Goal: Check status: Check status

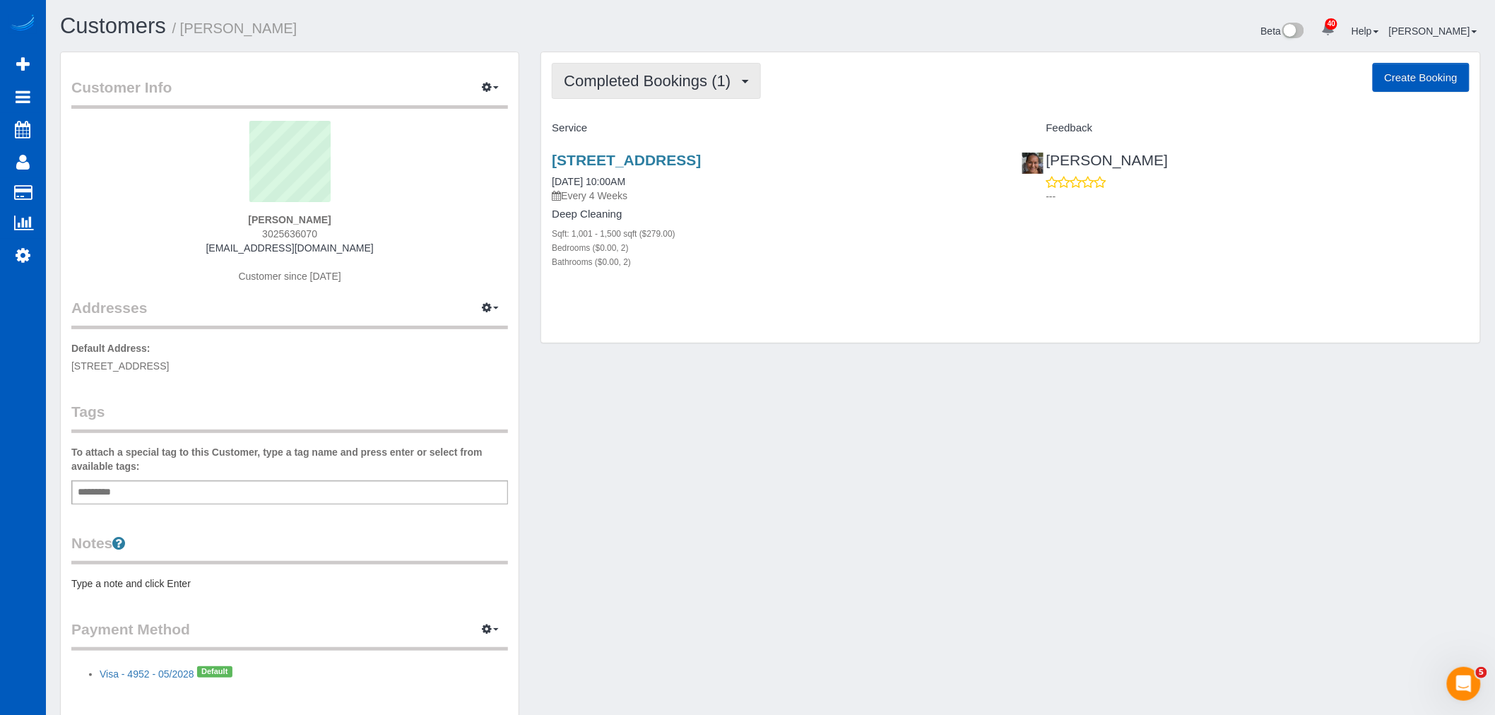
click at [651, 82] on span "Completed Bookings (1)" at bounding box center [651, 81] width 174 height 18
click at [654, 149] on link "Cancelled Bookings (1)" at bounding box center [626, 150] width 147 height 18
click at [625, 154] on link "8590 Gold Peak Drive, Unit C, Highlands Ranch, CO 80130" at bounding box center [626, 160] width 149 height 16
click at [603, 93] on button "Cancelled Bookings (1)" at bounding box center [653, 81] width 203 height 36
click at [785, 297] on div "8590 Gold Peak Drive, Unit C, Highlands Ranch, CO 80130 10/31/2025 10:00AM Ever…" at bounding box center [775, 218] width 469 height 157
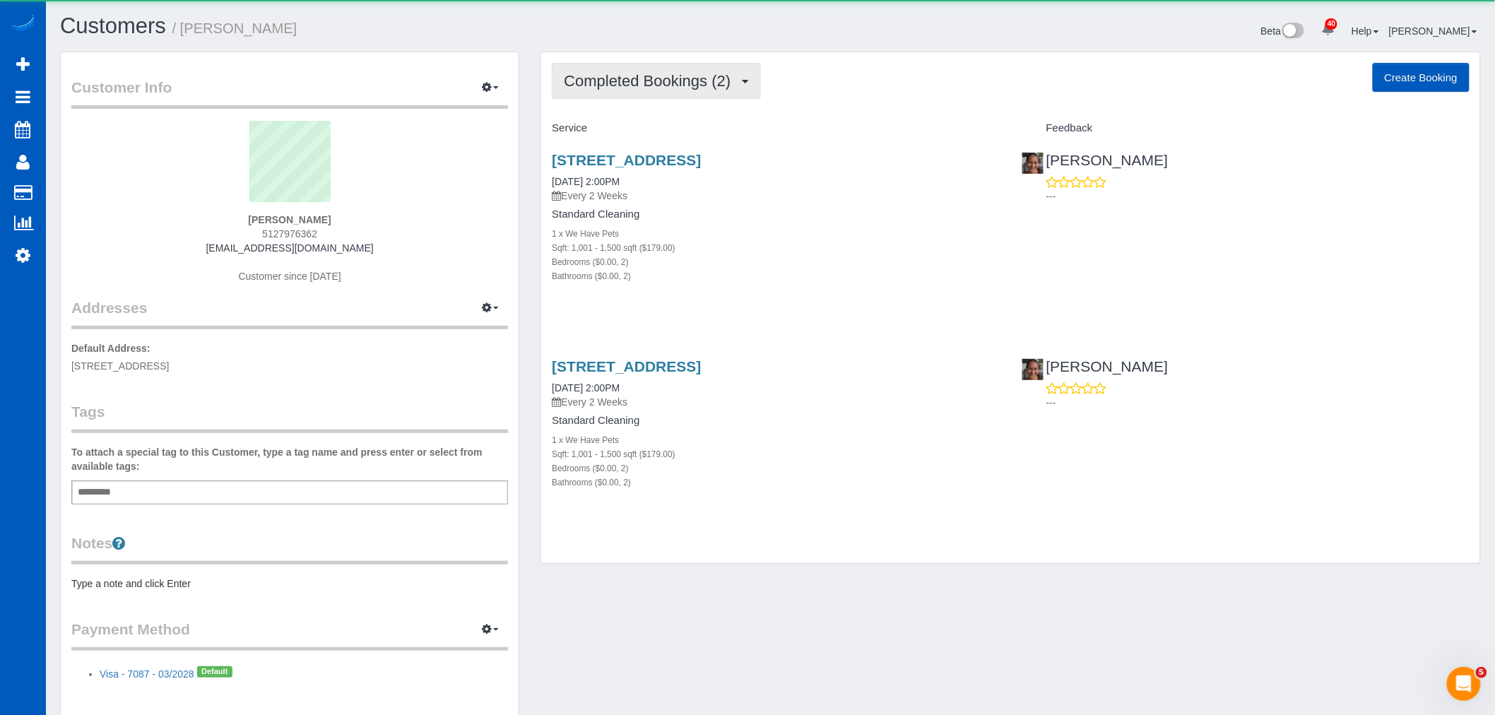
click at [636, 88] on span "Completed Bookings (2)" at bounding box center [651, 81] width 174 height 18
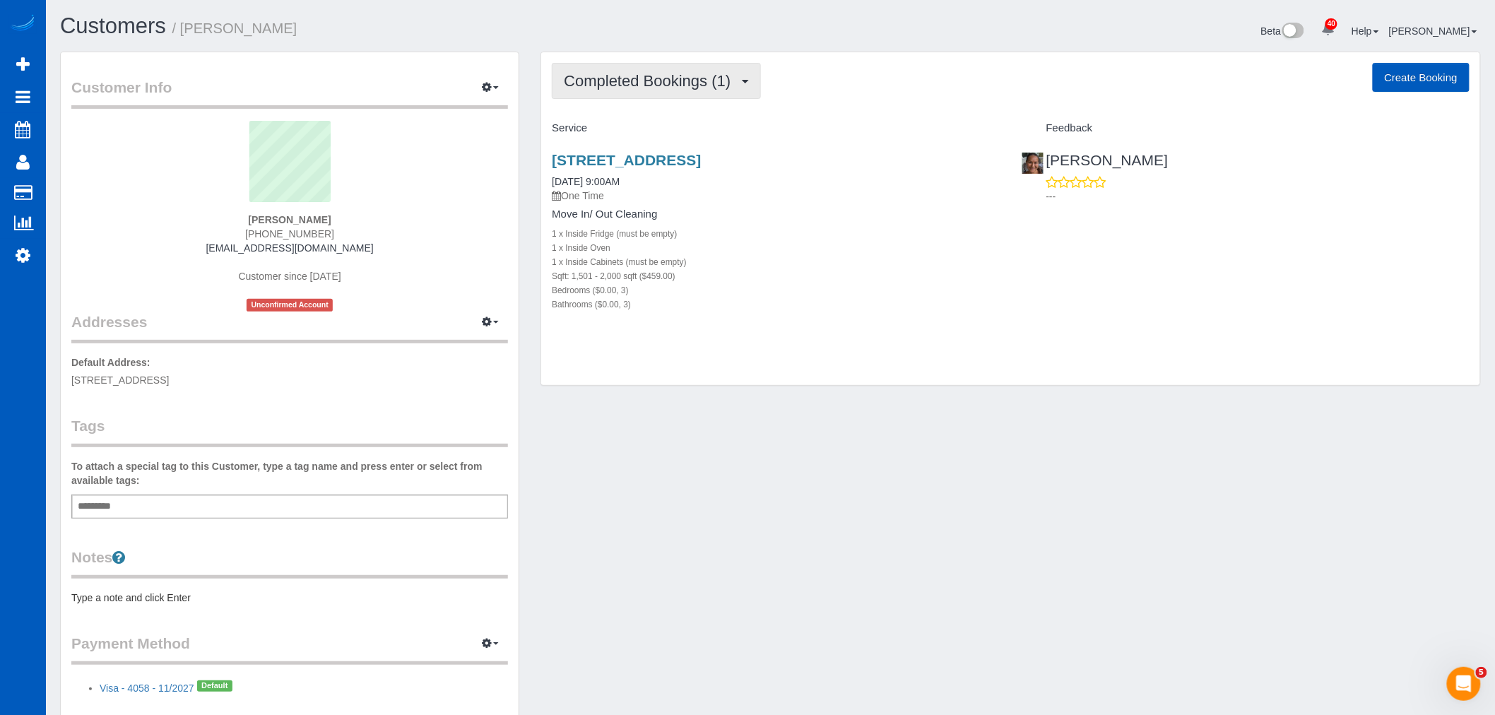
click at [648, 78] on span "Completed Bookings (1)" at bounding box center [651, 81] width 174 height 18
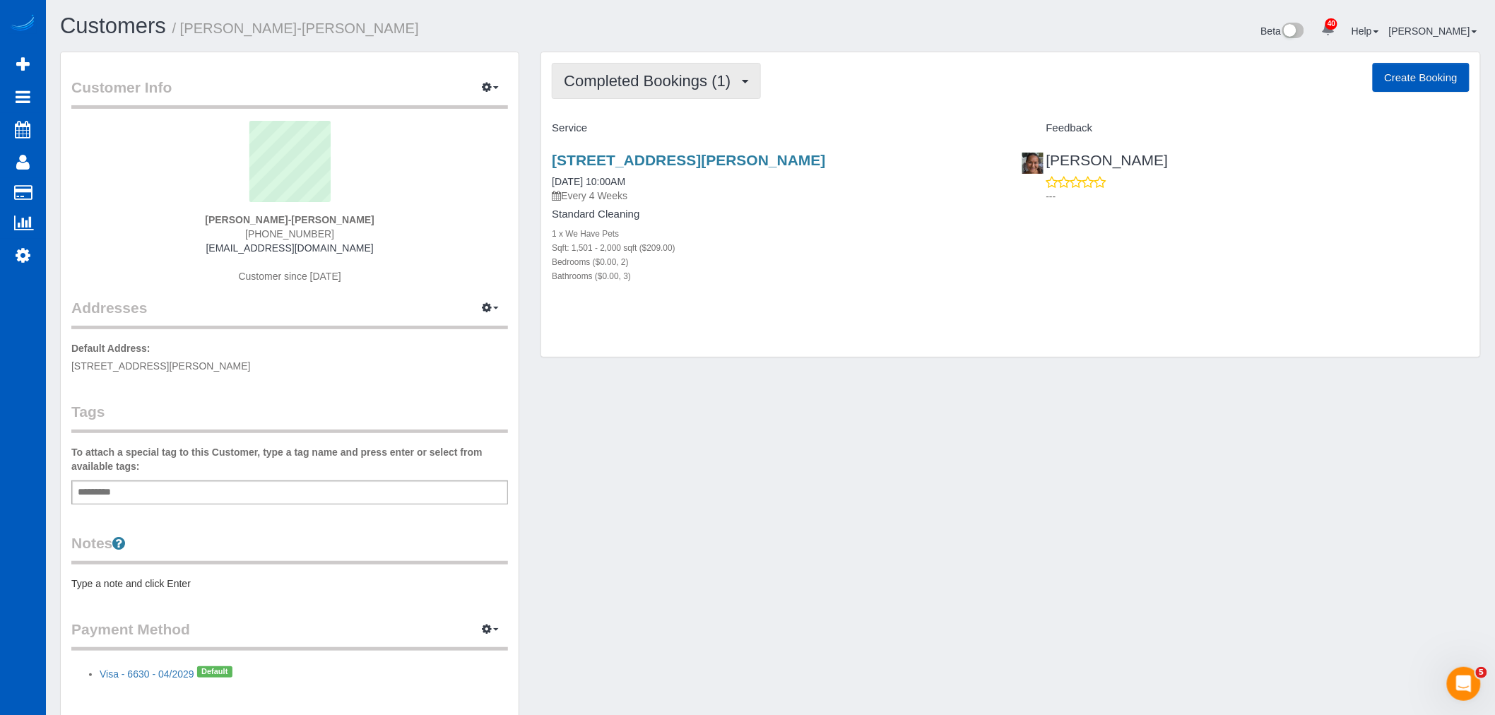
click at [688, 94] on button "Completed Bookings (1)" at bounding box center [656, 81] width 209 height 36
click at [617, 137] on link "Upcoming Bookings (11)" at bounding box center [627, 132] width 149 height 18
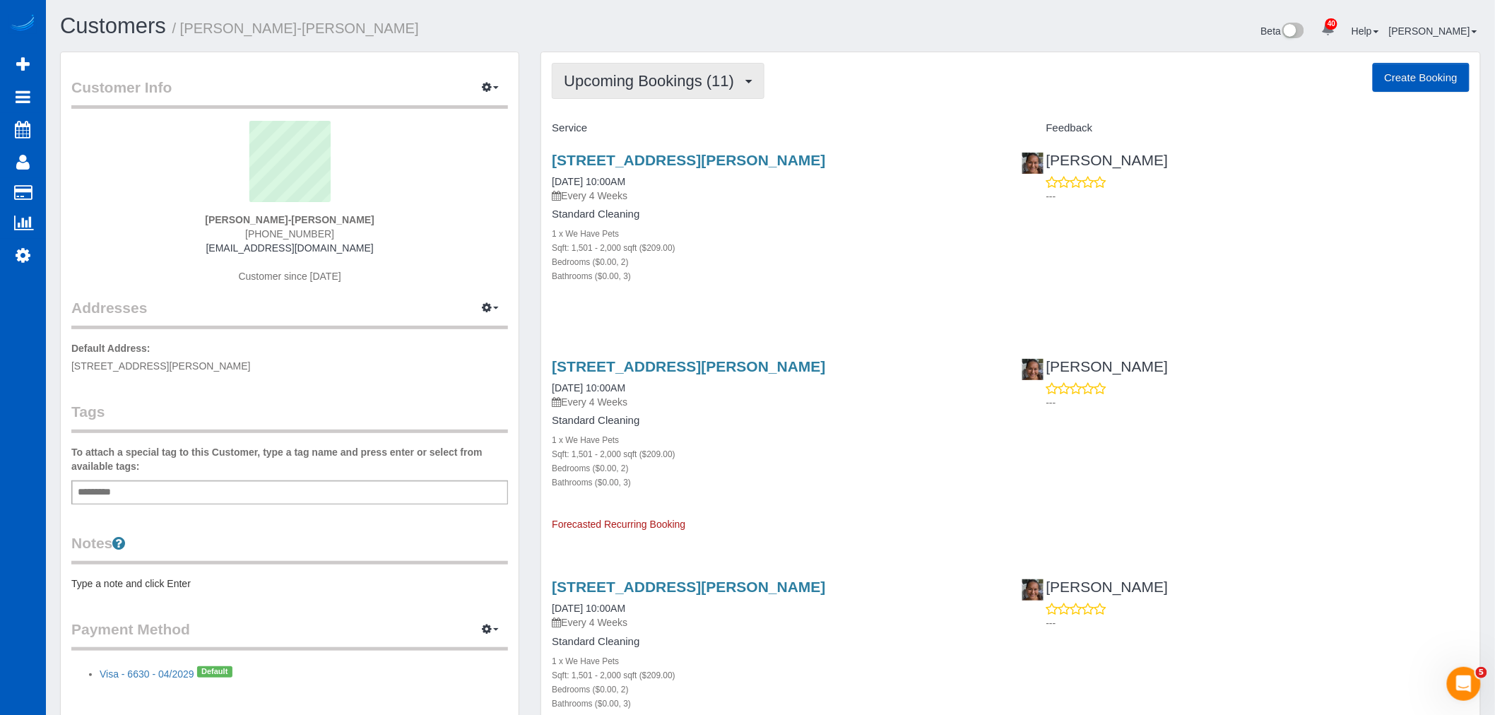
click at [599, 81] on span "Upcoming Bookings (11)" at bounding box center [652, 81] width 177 height 18
click at [618, 133] on link "Upcoming Bookings (11)" at bounding box center [627, 132] width 149 height 18
click at [657, 74] on span "Upcoming Bookings (11)" at bounding box center [652, 81] width 177 height 18
click at [641, 112] on link "Completed Bookings (1)" at bounding box center [627, 114] width 149 height 18
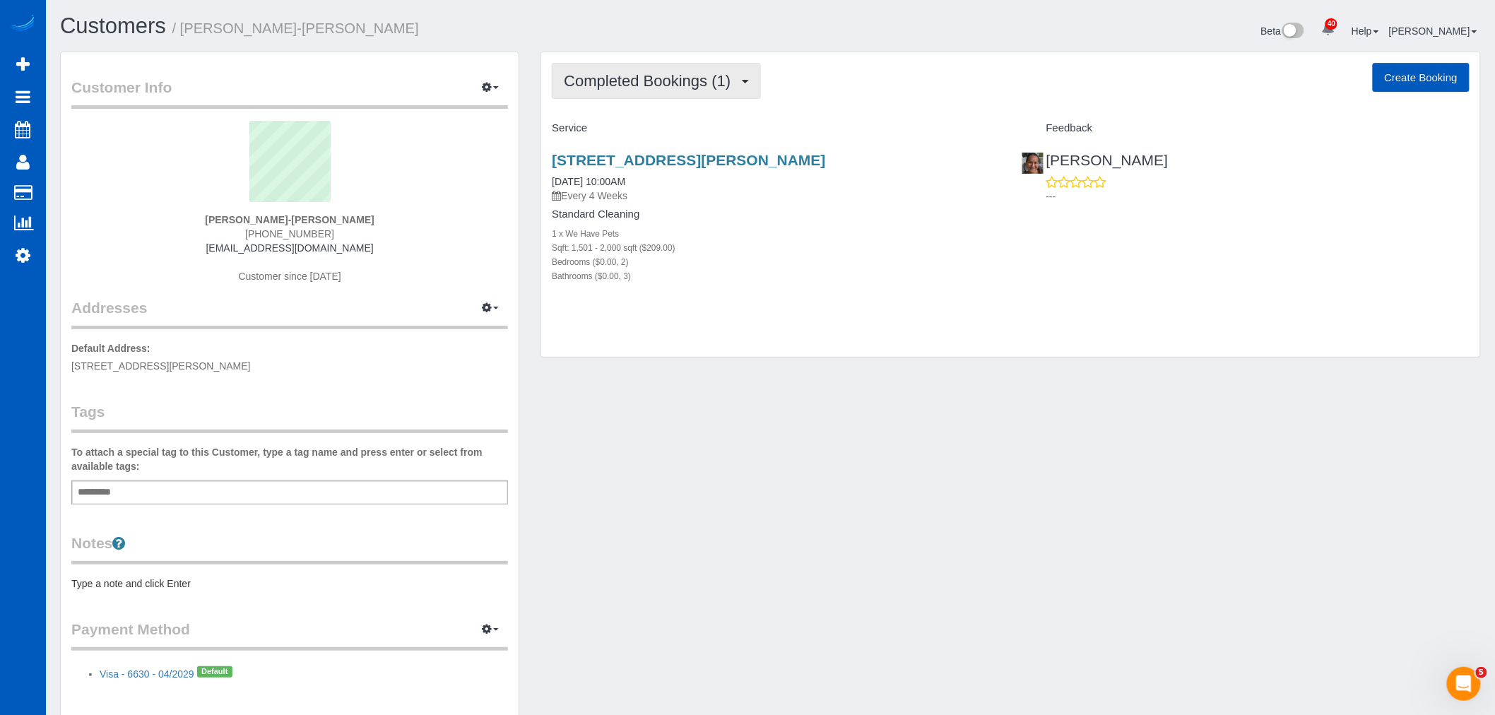
click at [649, 92] on button "Completed Bookings (1)" at bounding box center [656, 81] width 209 height 36
click at [656, 147] on link "Cancelled Bookings (0)" at bounding box center [627, 150] width 149 height 18
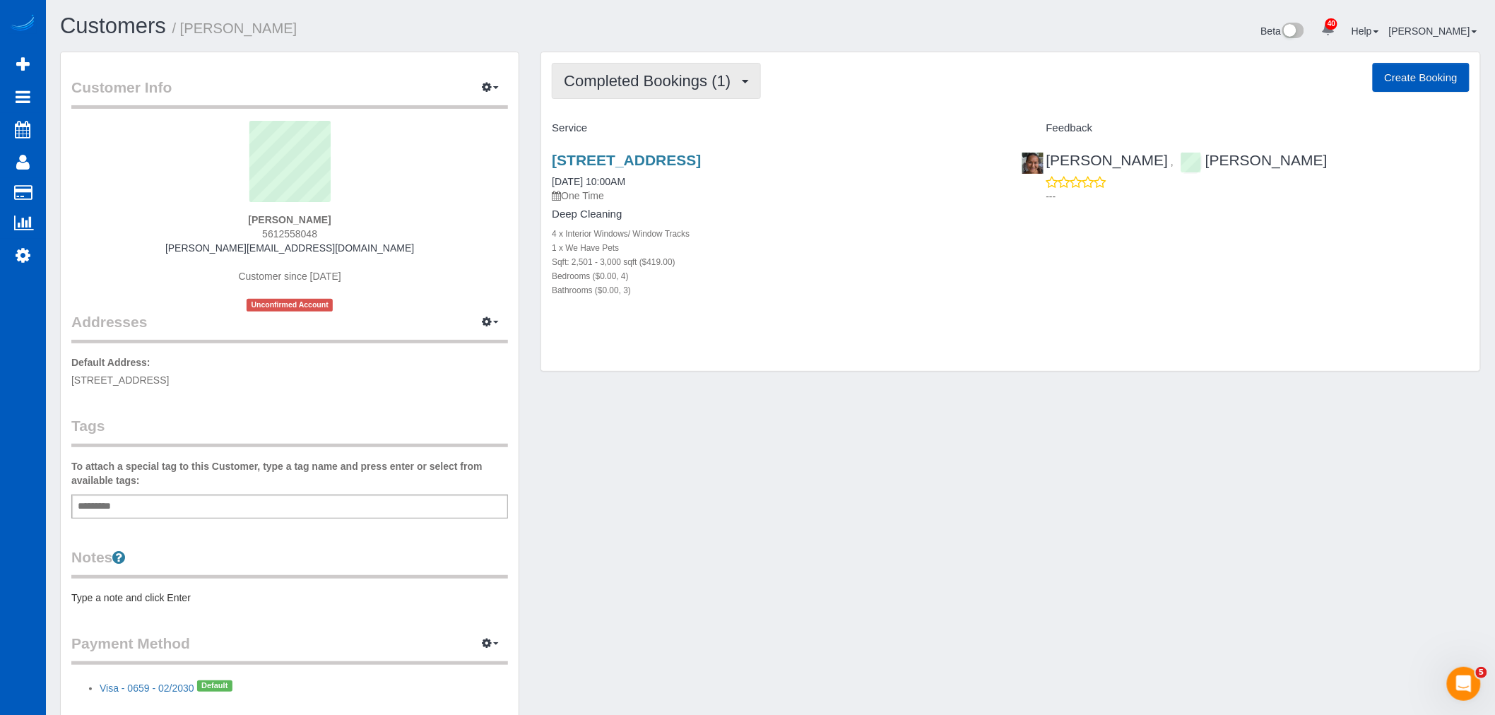
click at [704, 73] on span "Completed Bookings (1)" at bounding box center [651, 81] width 174 height 18
